Goal: Information Seeking & Learning: Check status

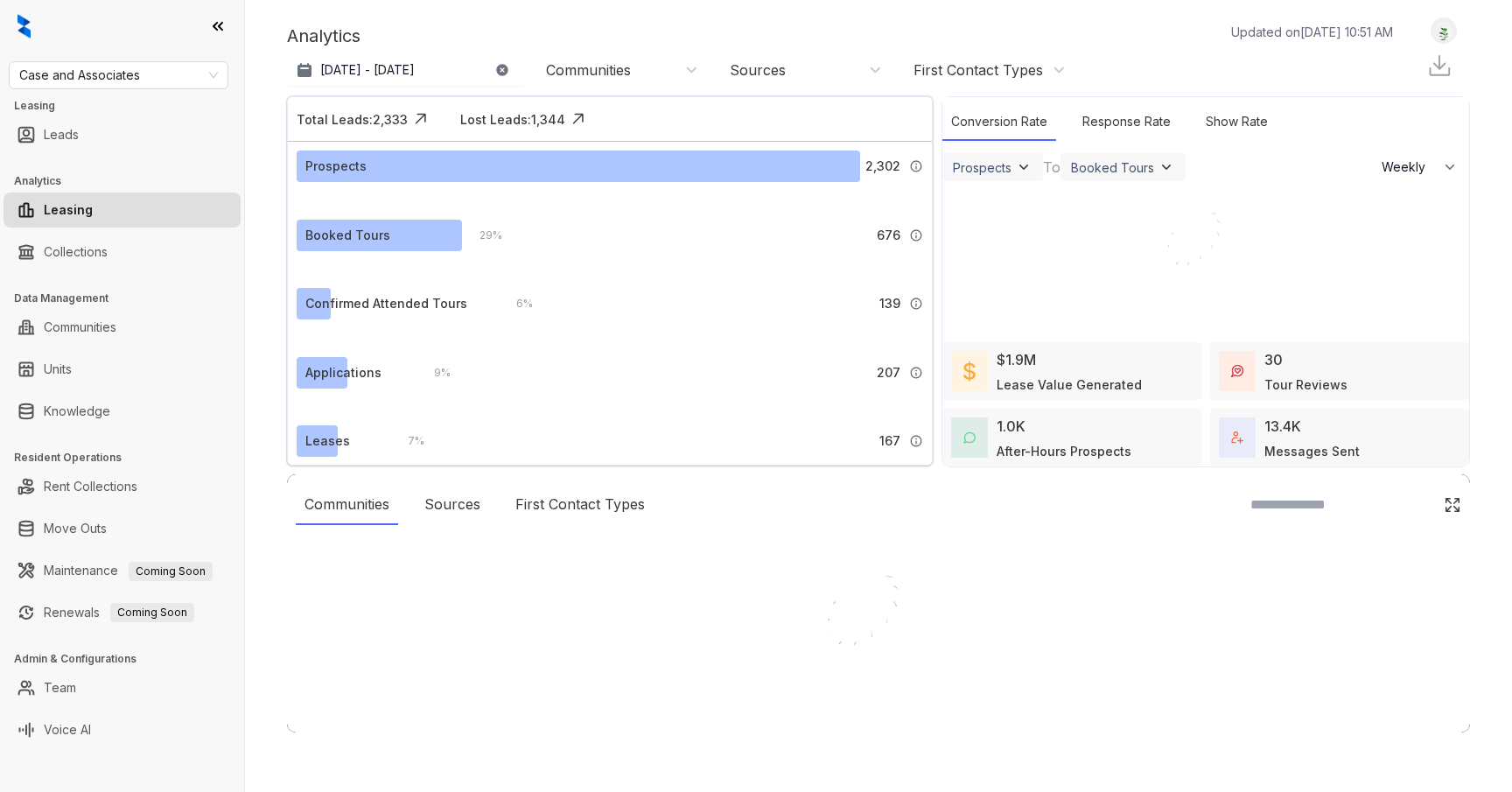
select select "******"
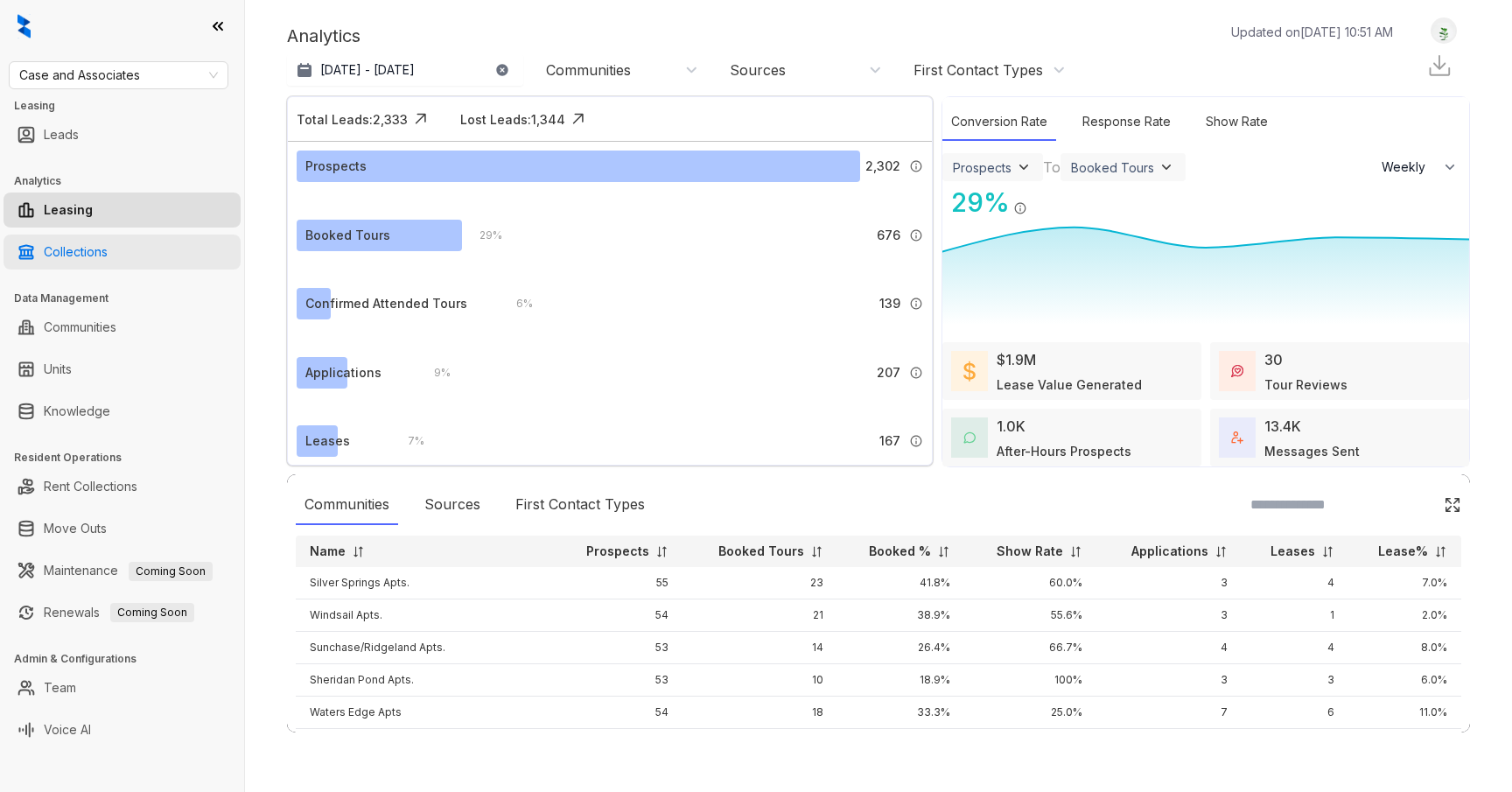
click at [108, 246] on link "Collections" at bounding box center [76, 252] width 63 height 35
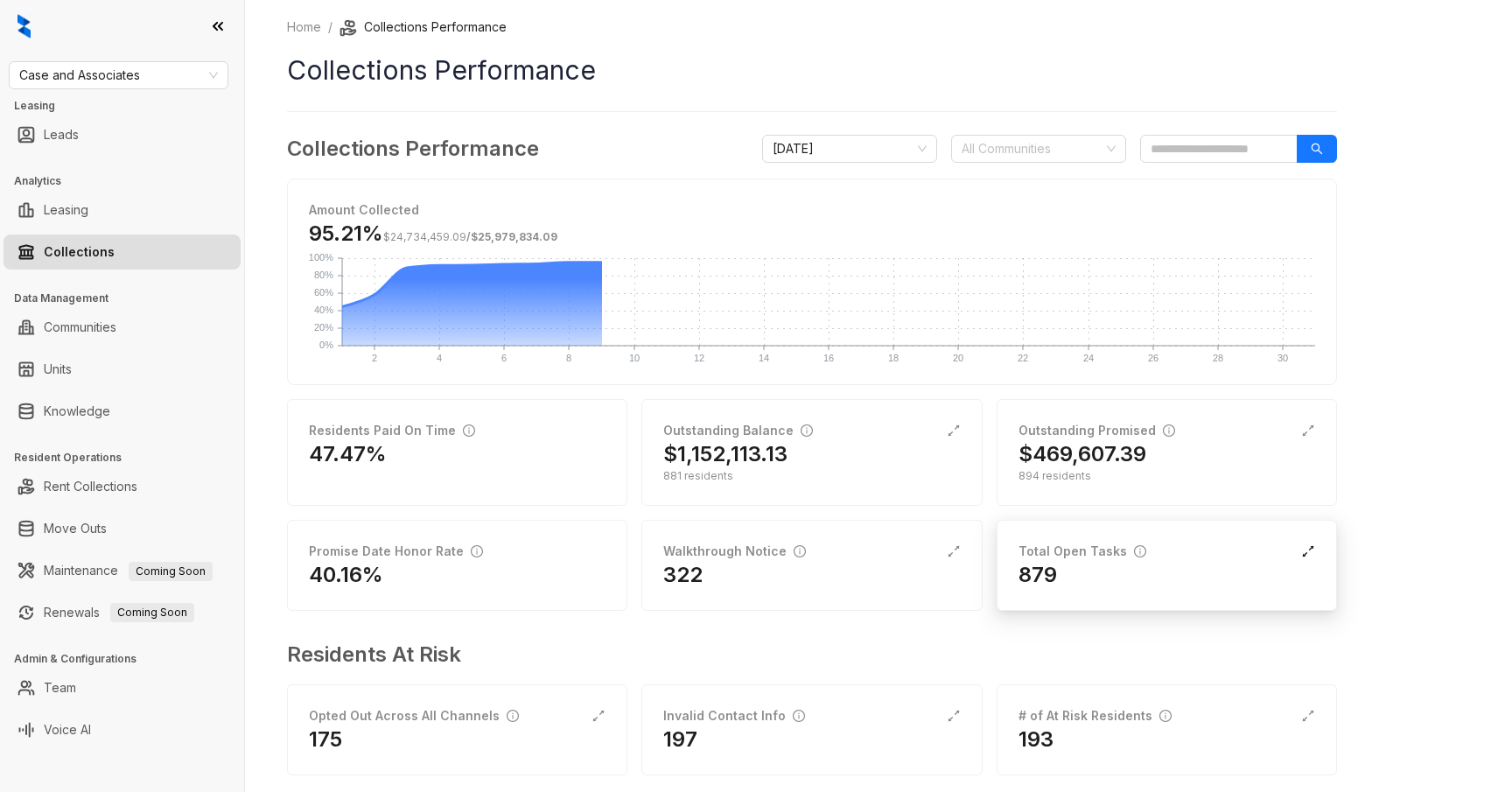
click at [1307, 552] on icon "expand-alt" at bounding box center [1308, 551] width 11 height 11
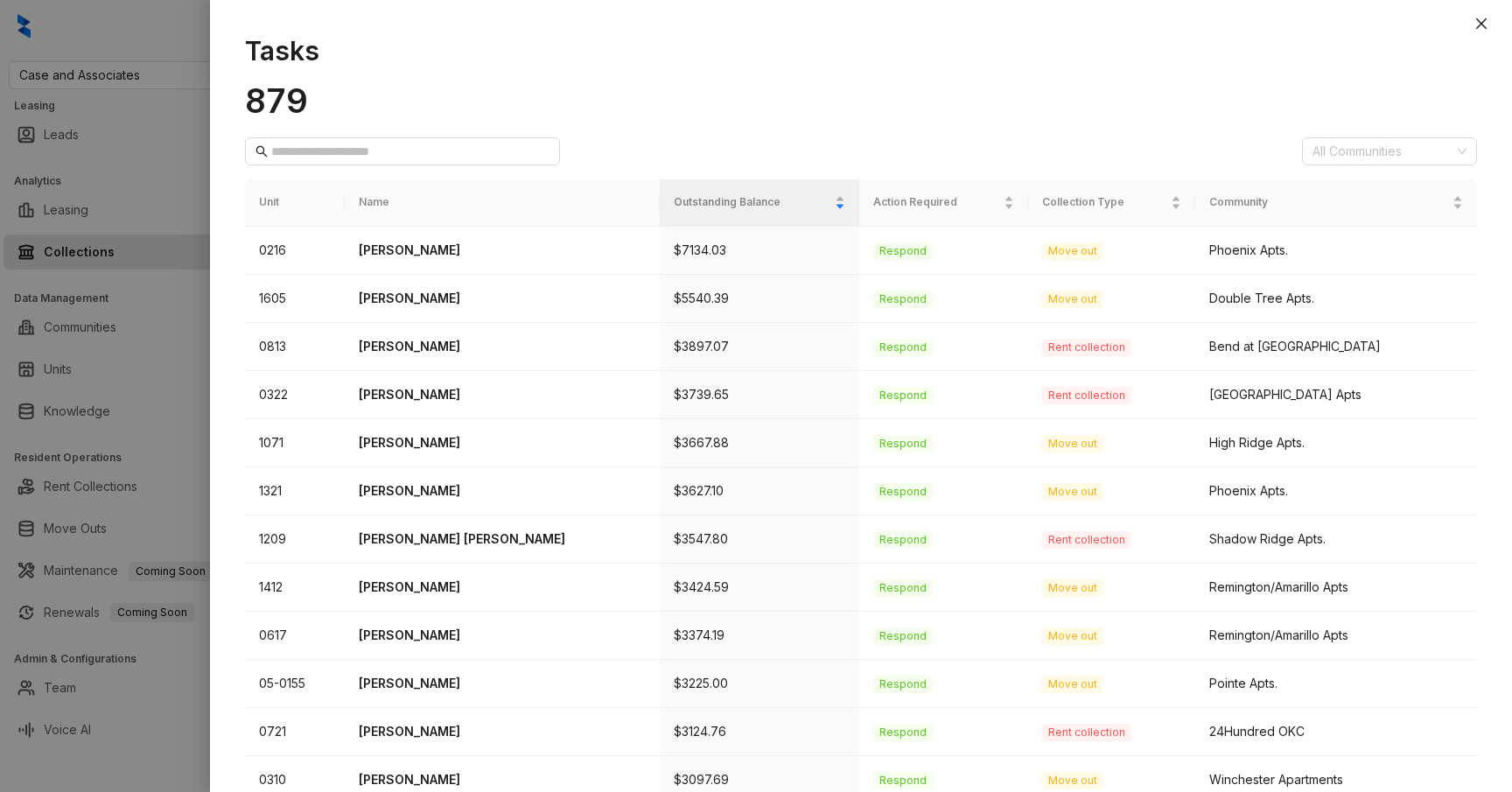
click at [201, 432] on div at bounding box center [756, 396] width 1512 height 792
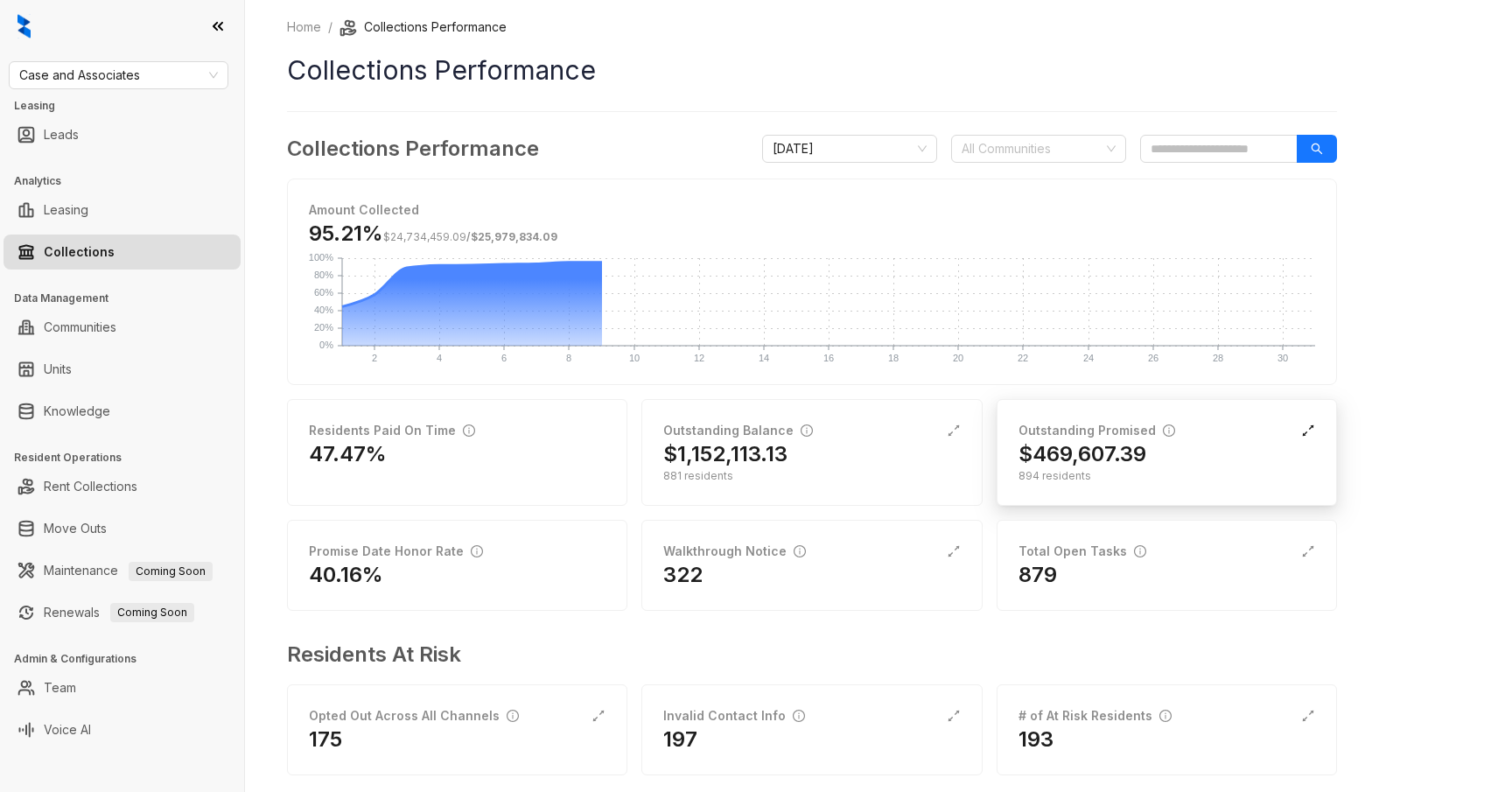
click at [1311, 426] on icon "expand-alt" at bounding box center [1308, 430] width 14 height 14
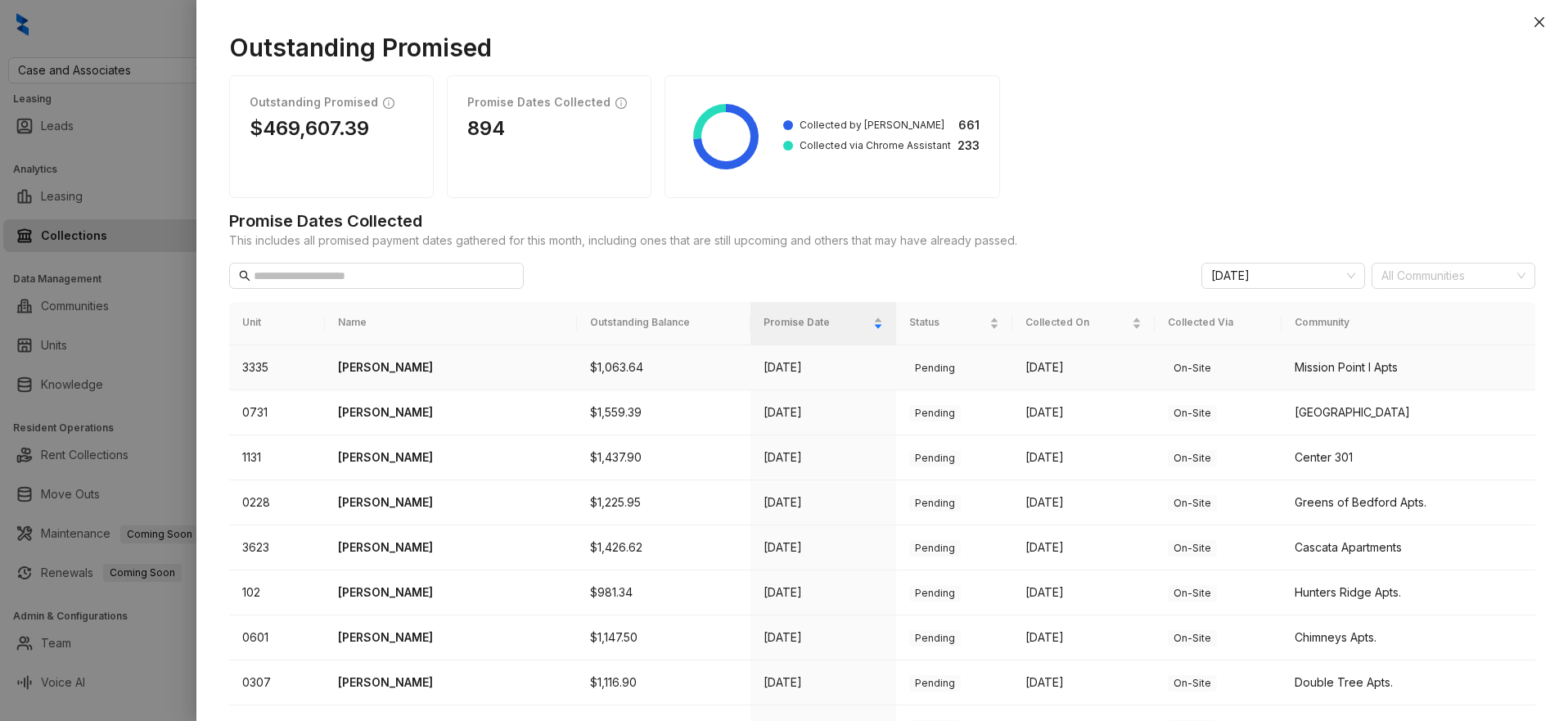
click at [413, 364] on p "[PERSON_NAME]" at bounding box center [451, 368] width 226 height 18
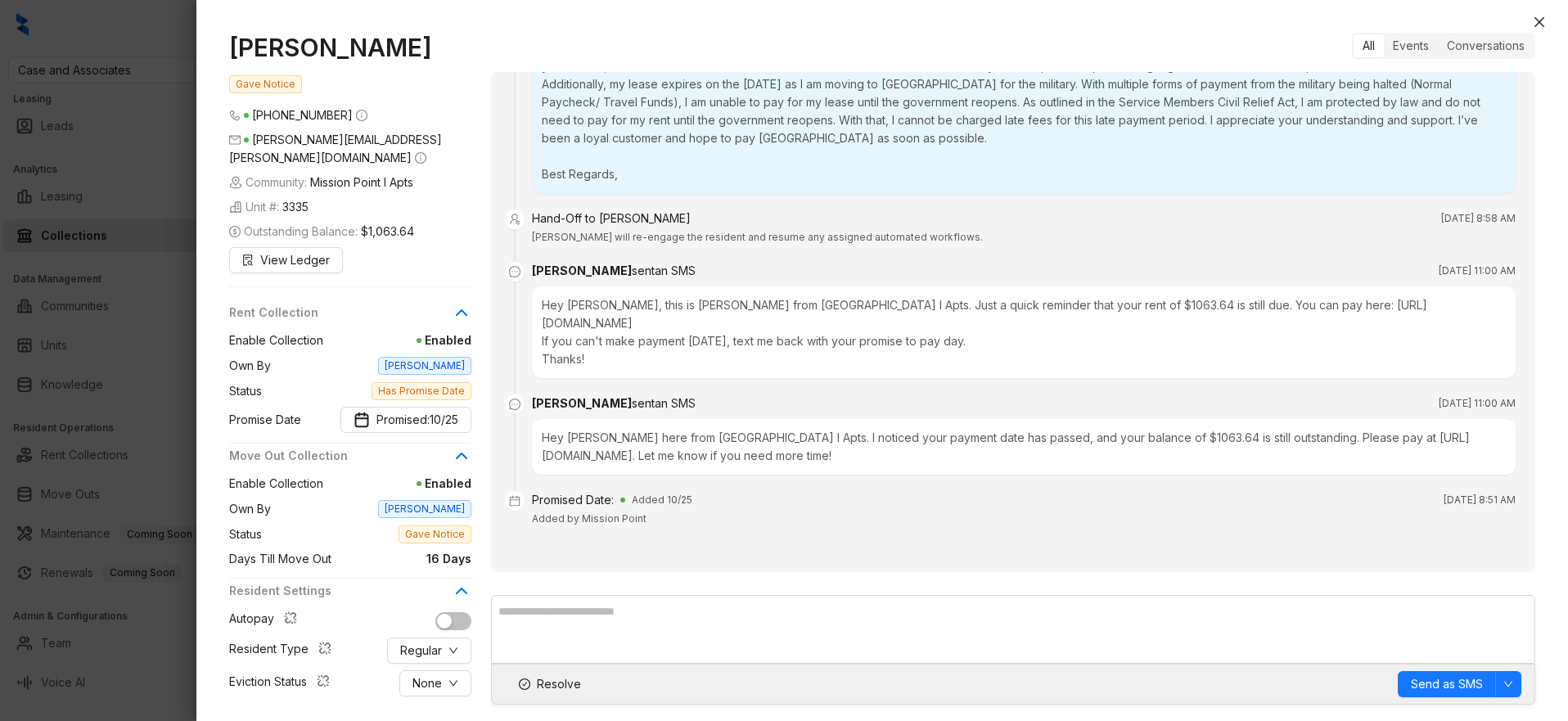
scroll to position [1750, 0]
click at [111, 288] on div at bounding box center [784, 360] width 1568 height 721
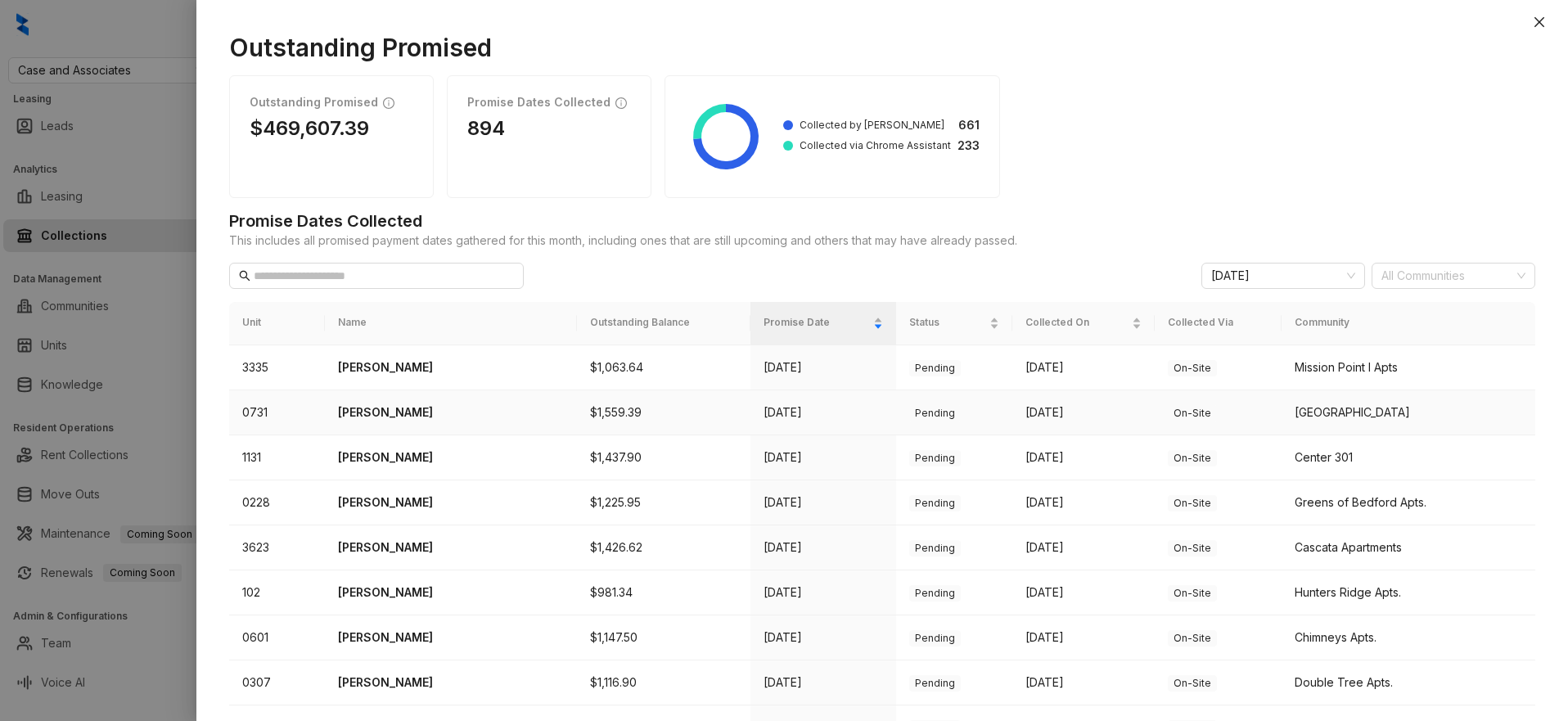
click at [413, 412] on p "[PERSON_NAME]" at bounding box center [451, 412] width 226 height 18
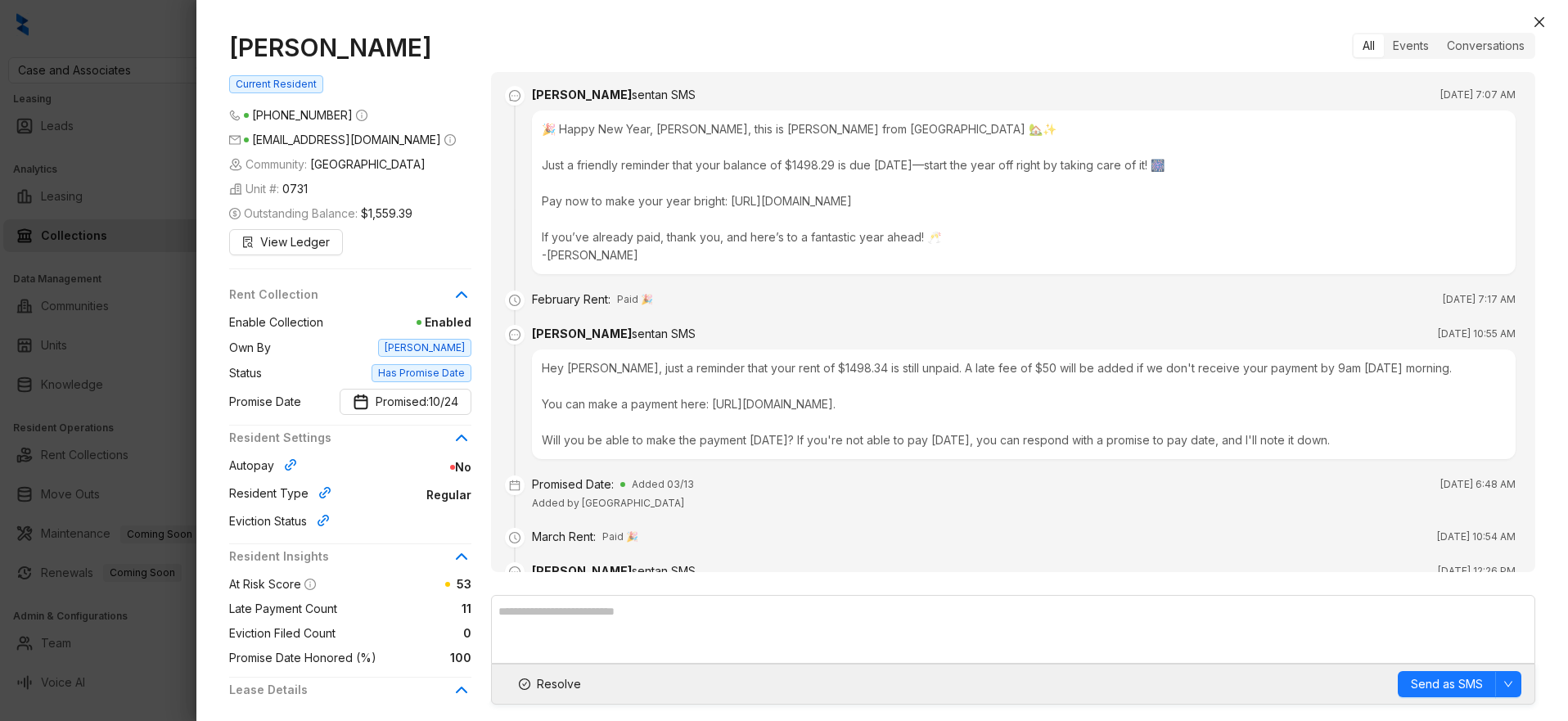
scroll to position [5295, 0]
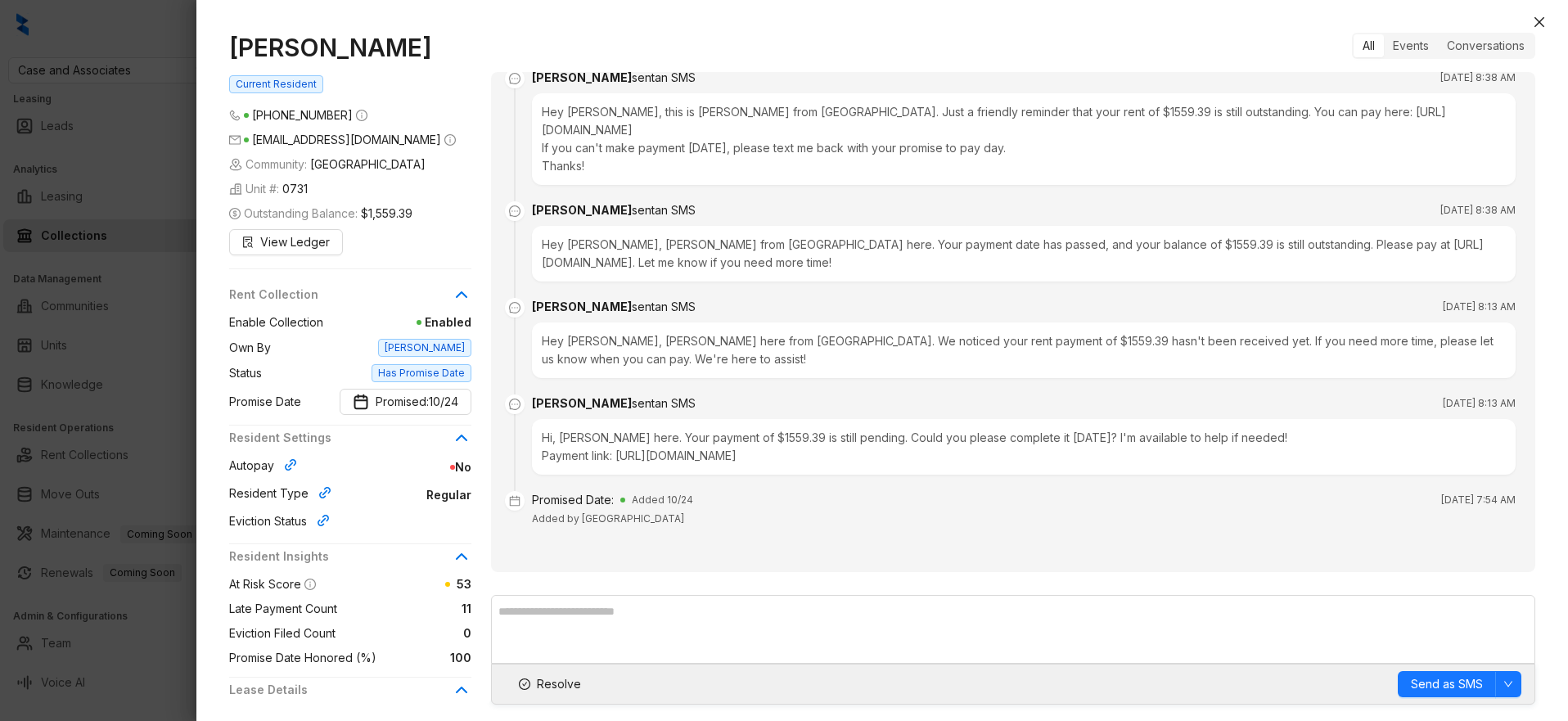
click at [153, 398] on div at bounding box center [784, 360] width 1568 height 721
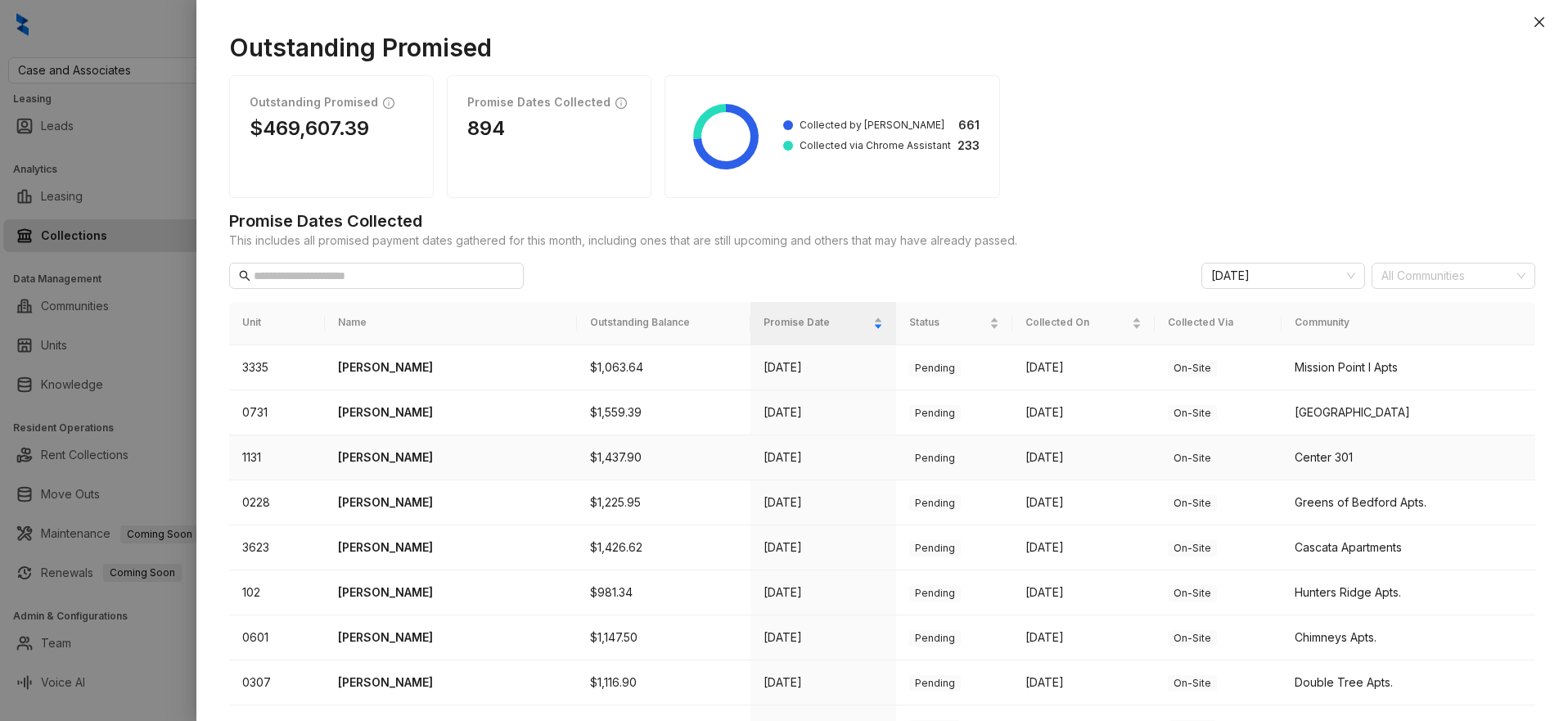
click at [434, 459] on p "[PERSON_NAME]" at bounding box center [451, 458] width 226 height 18
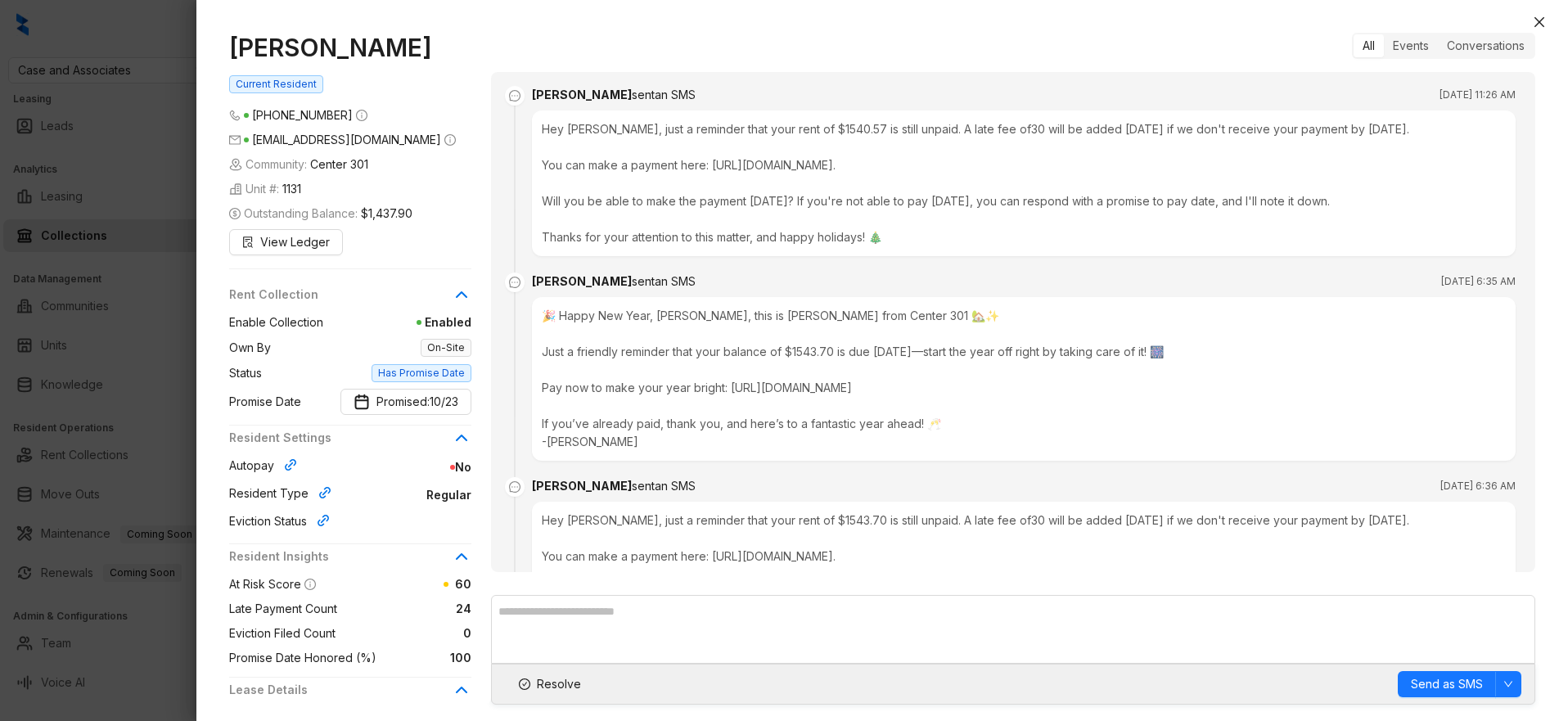
scroll to position [6371, 0]
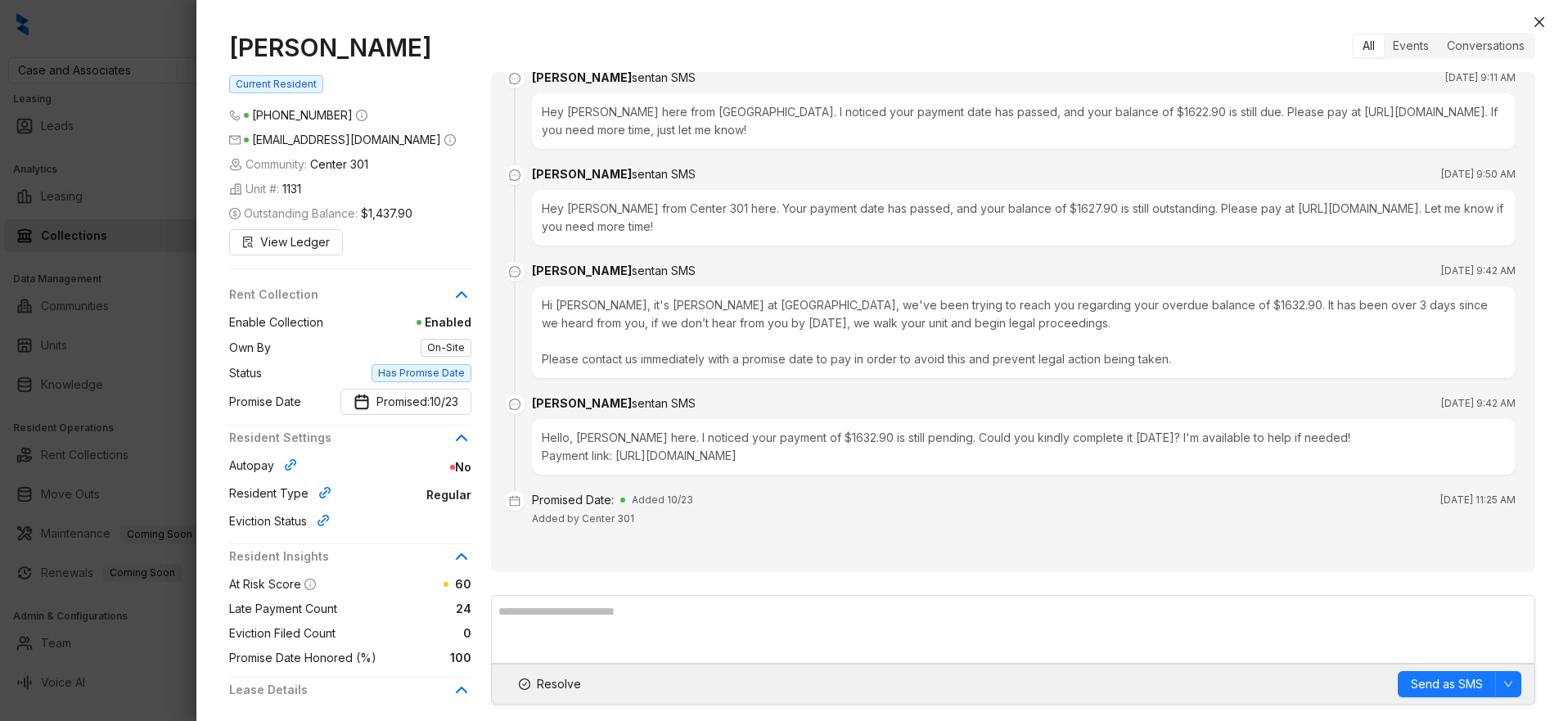
click at [172, 374] on div at bounding box center [784, 360] width 1568 height 721
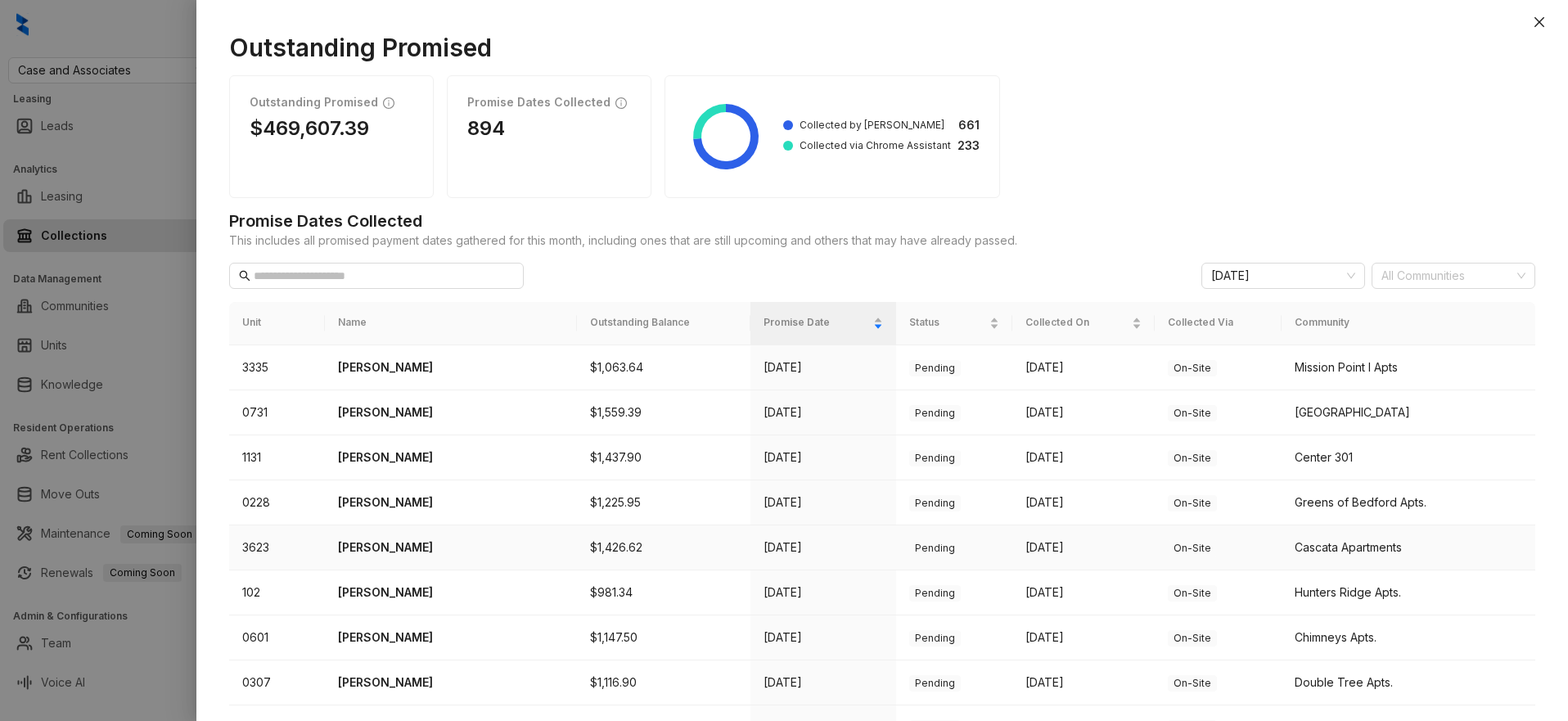
click at [396, 538] on td "[PERSON_NAME]" at bounding box center [451, 548] width 252 height 45
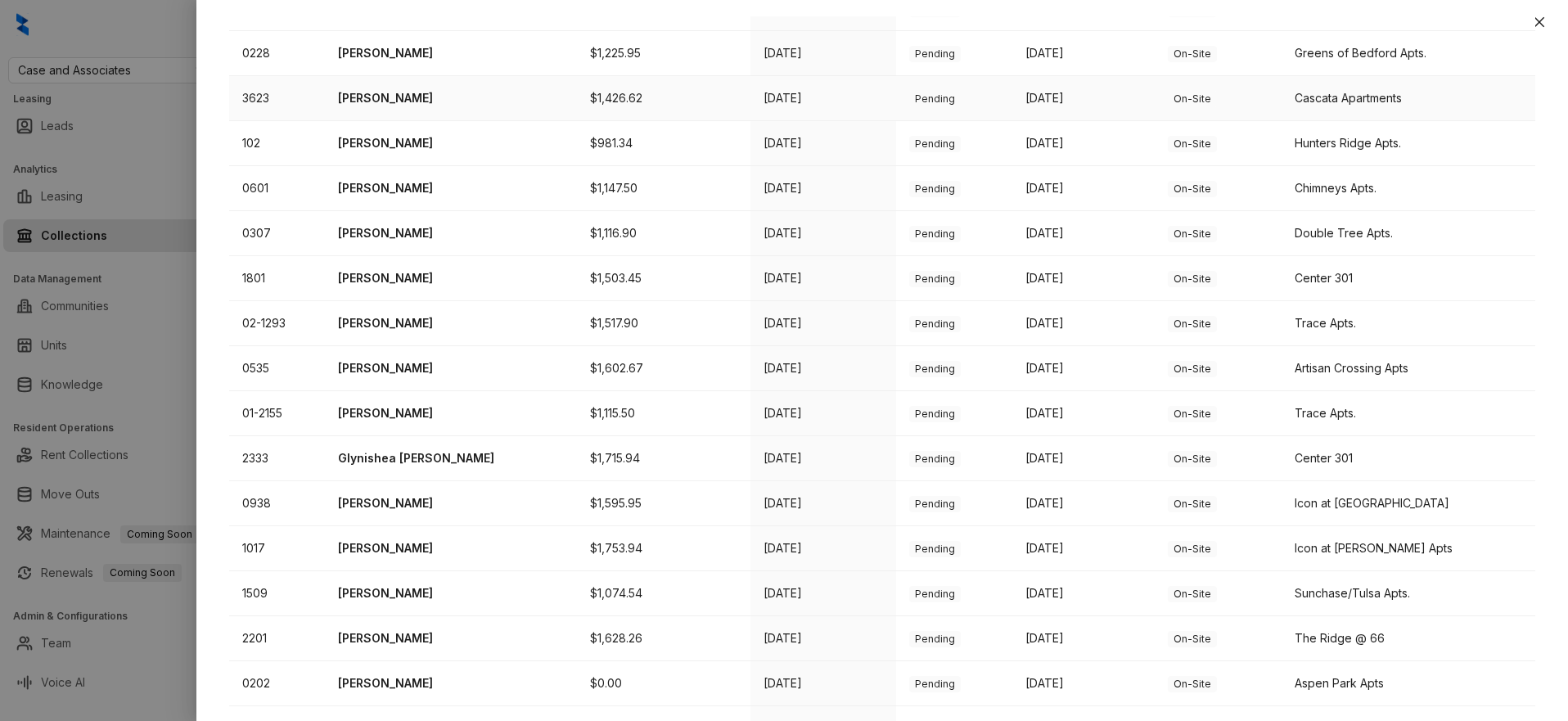
scroll to position [581, 0]
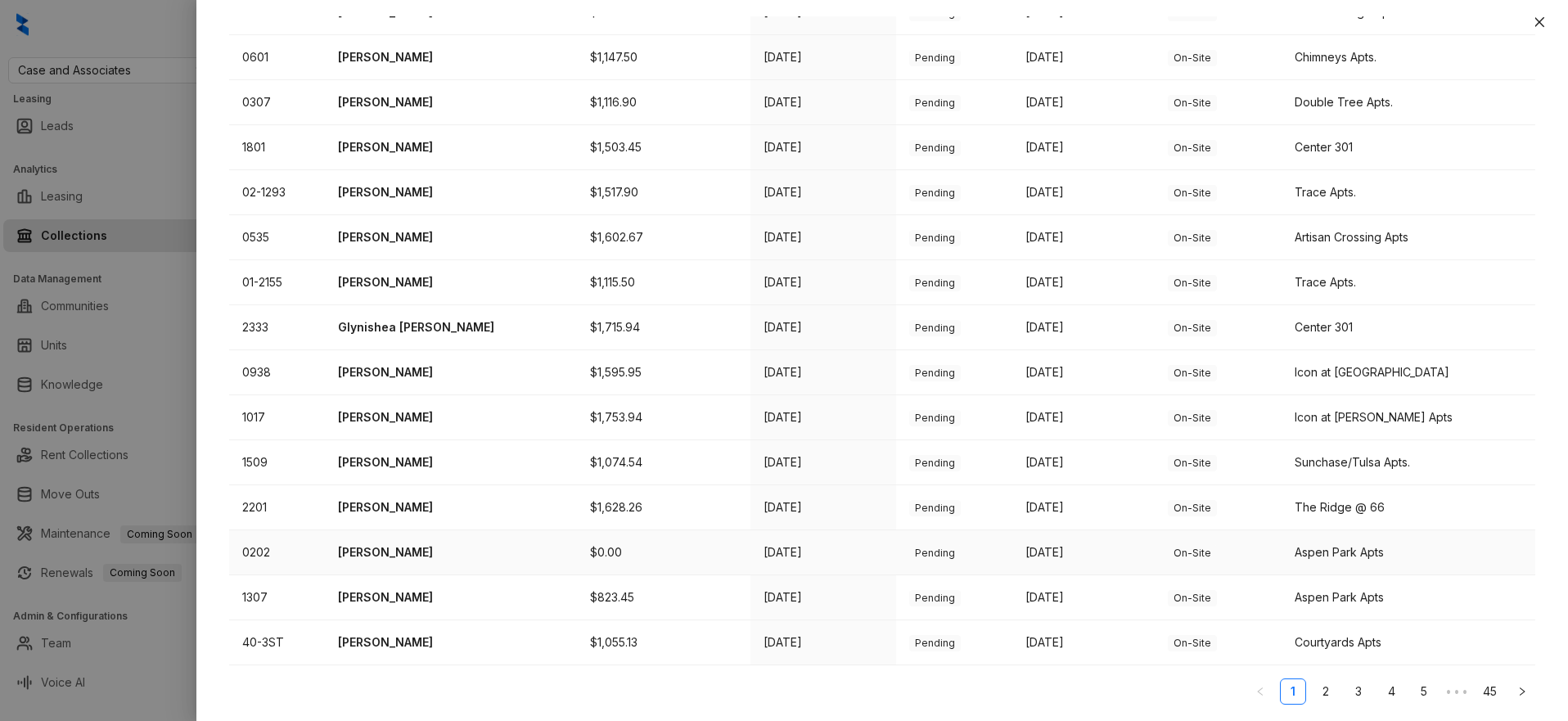
click at [409, 545] on p "[PERSON_NAME]" at bounding box center [451, 553] width 226 height 18
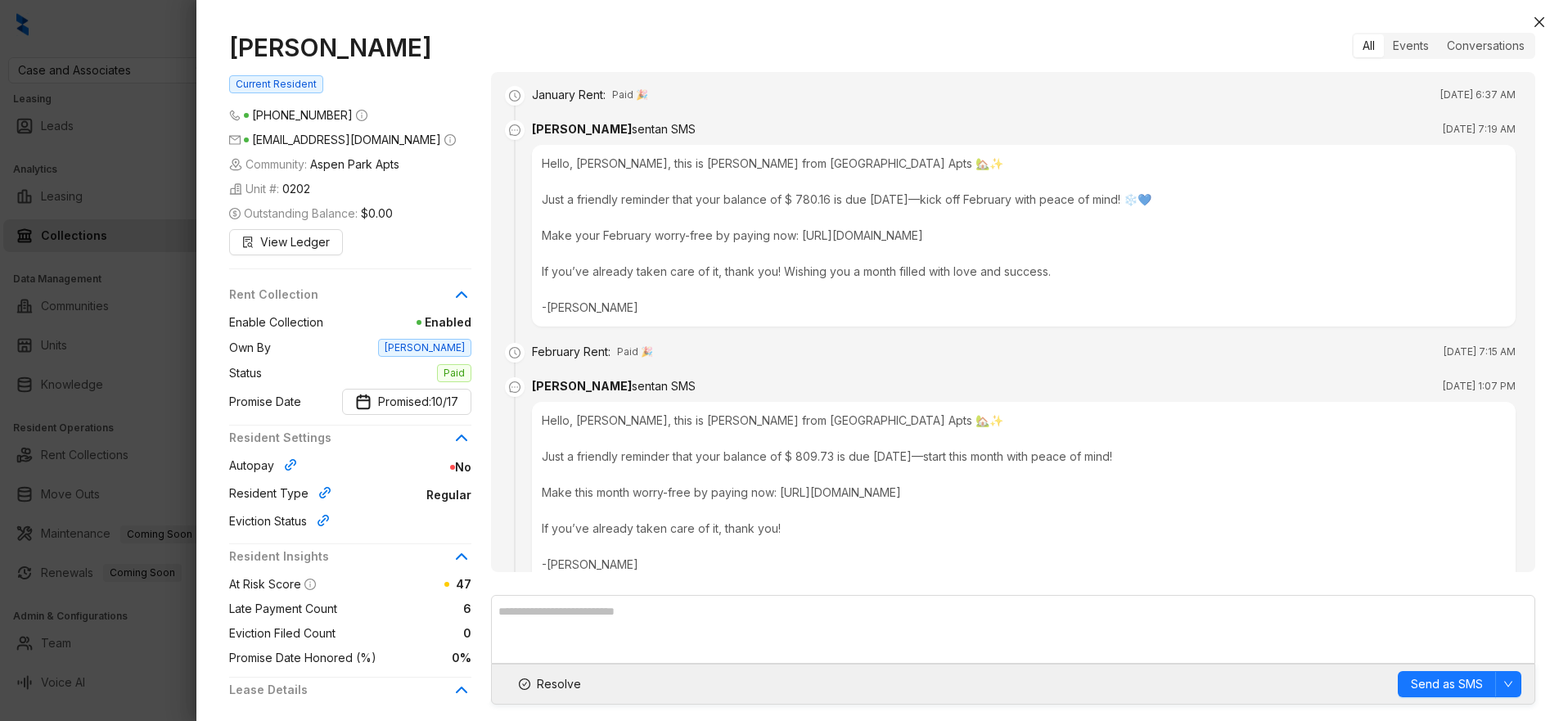
scroll to position [2056, 0]
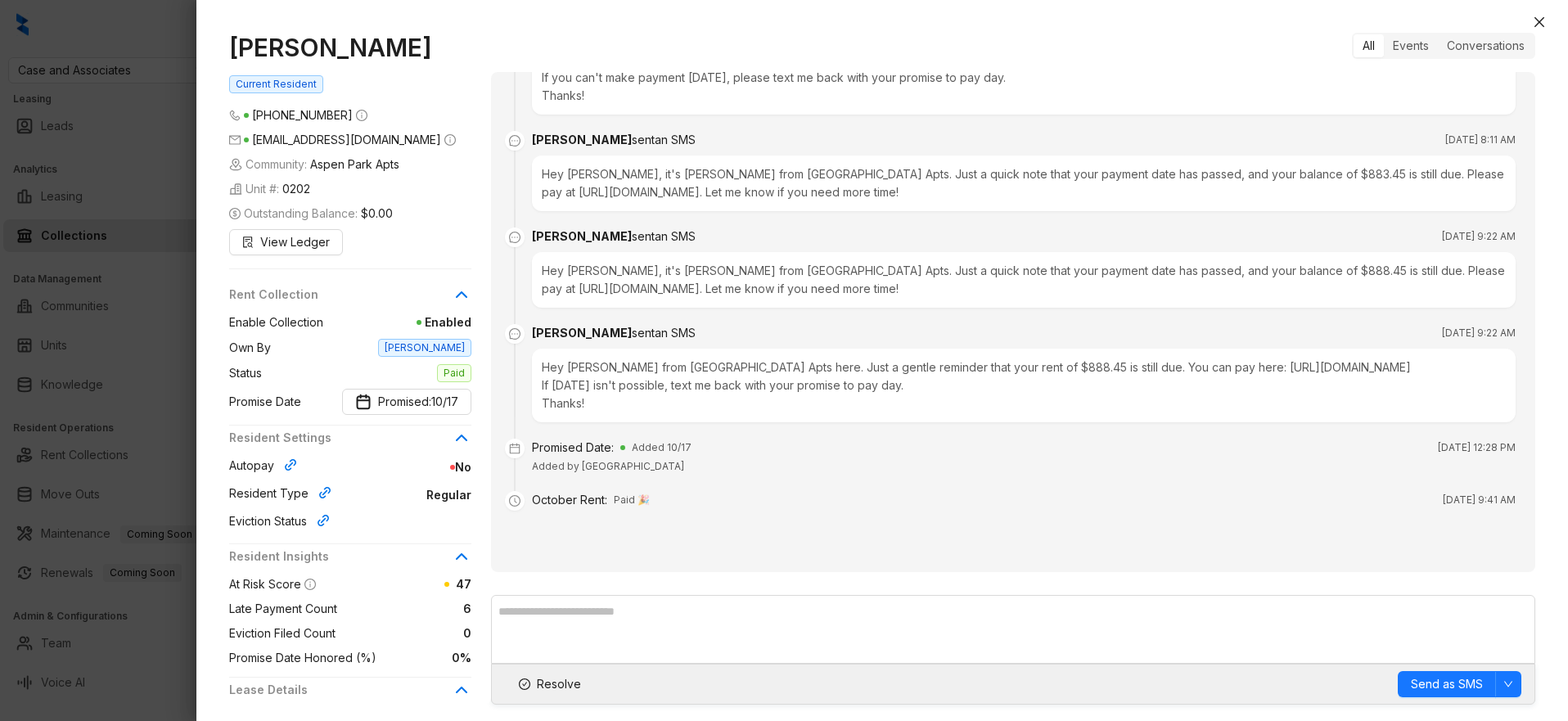
click at [78, 391] on div at bounding box center [784, 360] width 1568 height 721
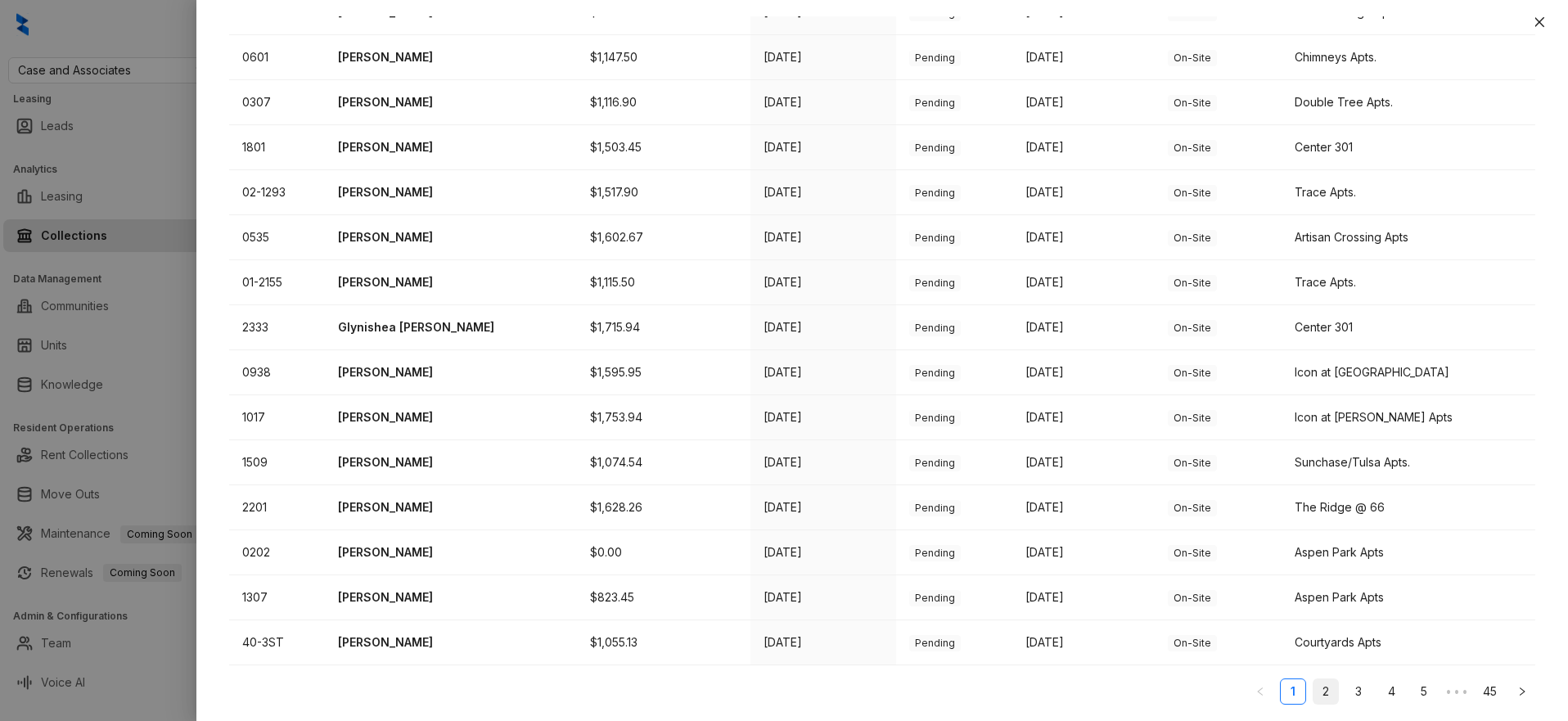
click at [1317, 688] on link "2" at bounding box center [1326, 692] width 25 height 25
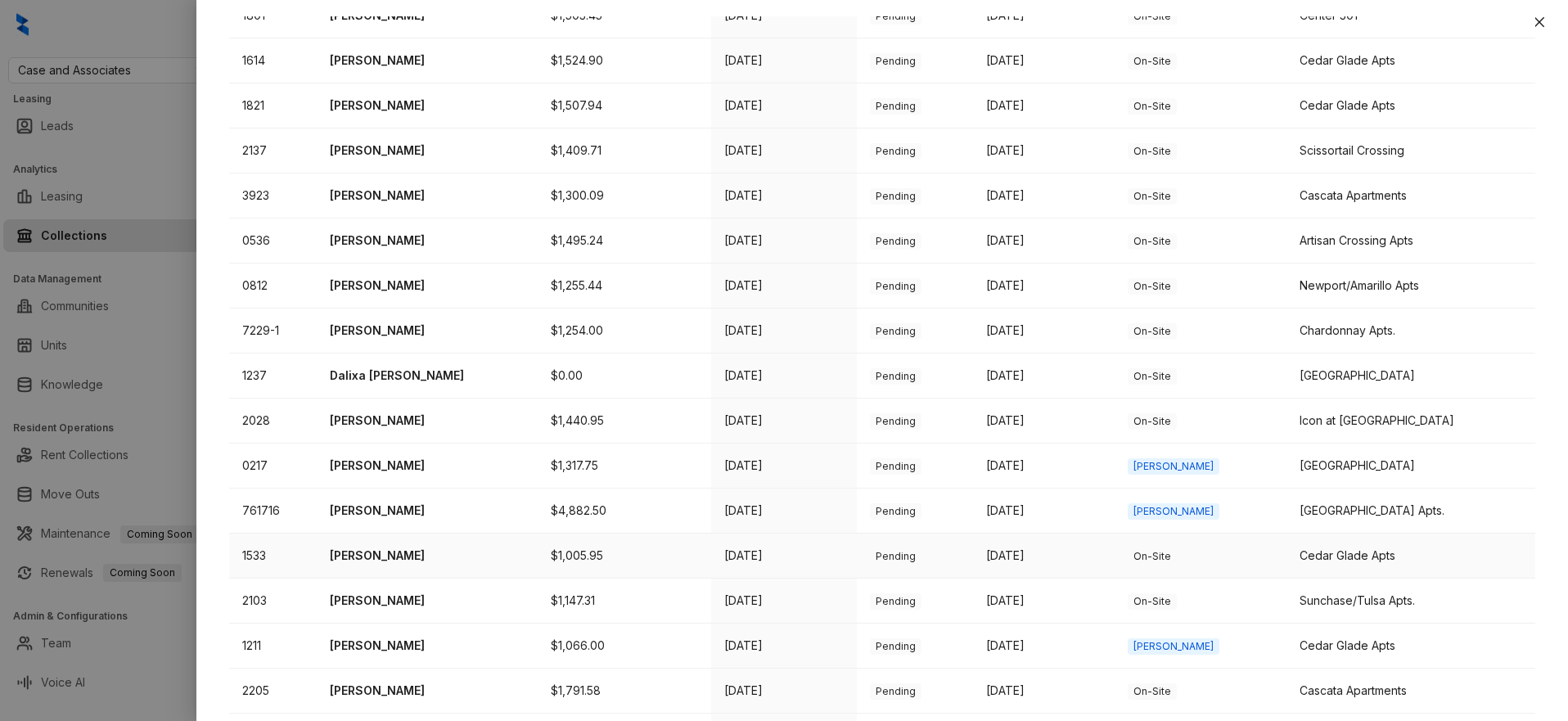
scroll to position [581, 0]
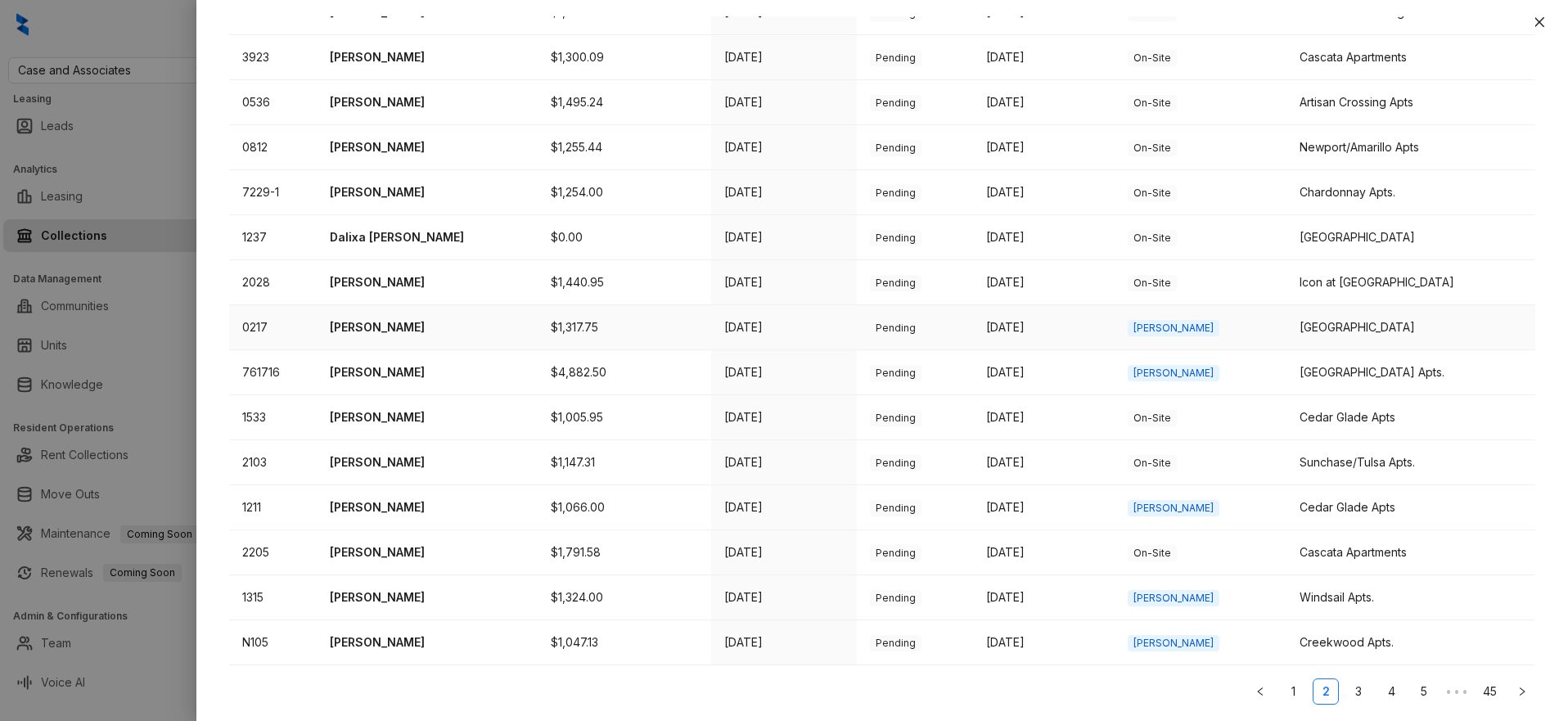
click at [382, 323] on p "[PERSON_NAME]" at bounding box center [427, 328] width 195 height 18
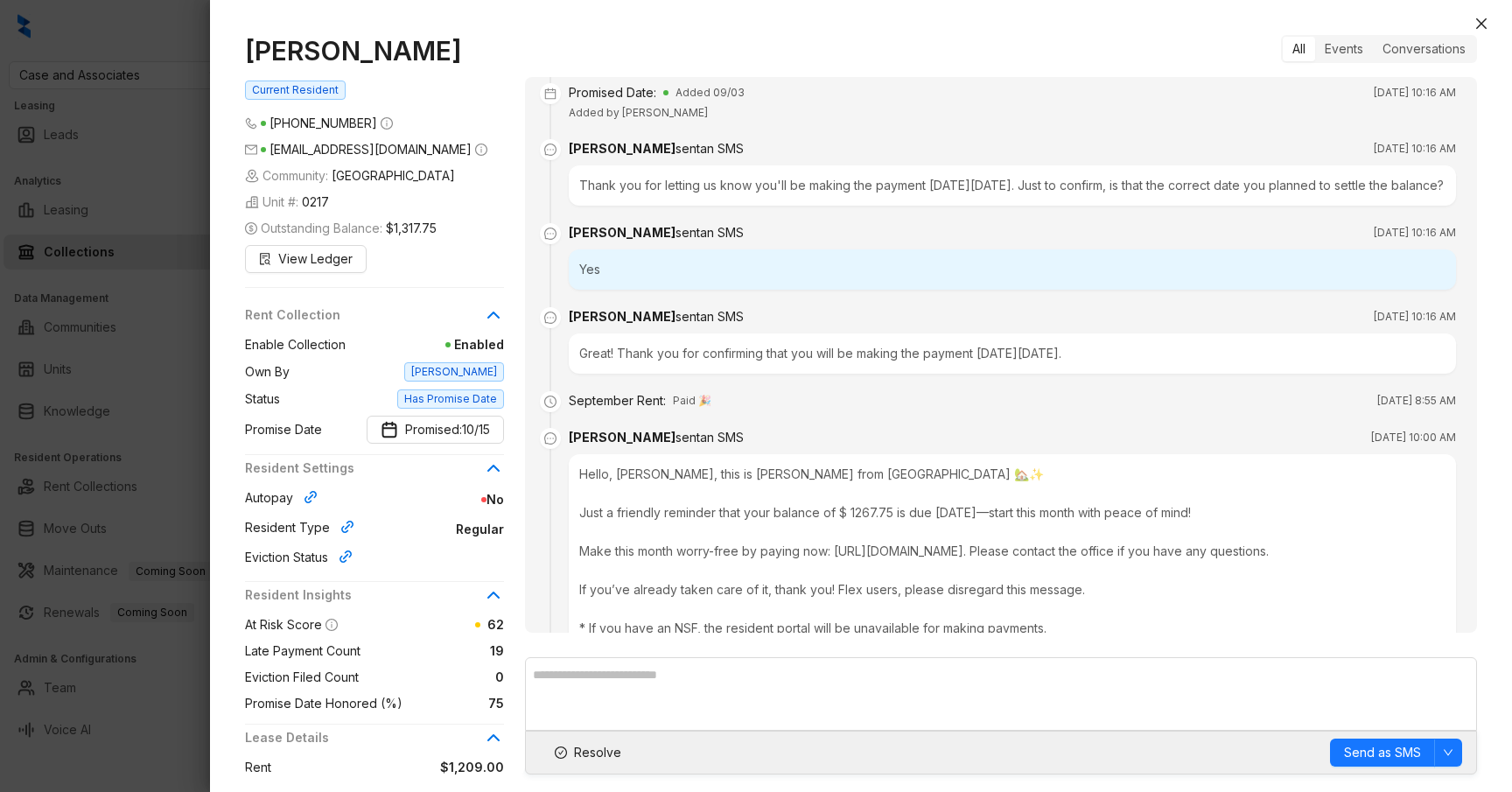
scroll to position [10996, 0]
